Goal: Transaction & Acquisition: Purchase product/service

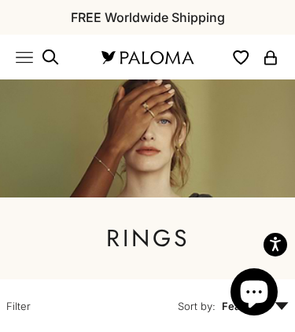
click at [23, 51] on icon "Primary navigation" at bounding box center [24, 57] width 17 height 17
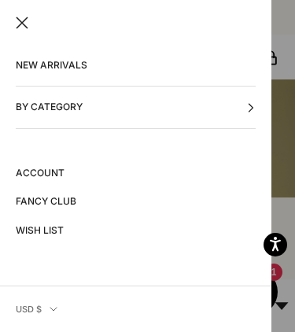
click at [140, 94] on button "By Category" at bounding box center [136, 107] width 240 height 41
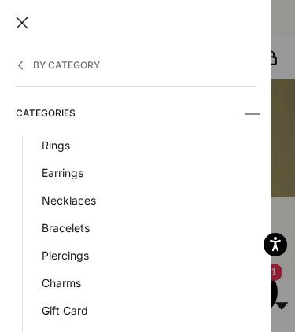
click at [58, 141] on link "Rings" at bounding box center [149, 145] width 214 height 18
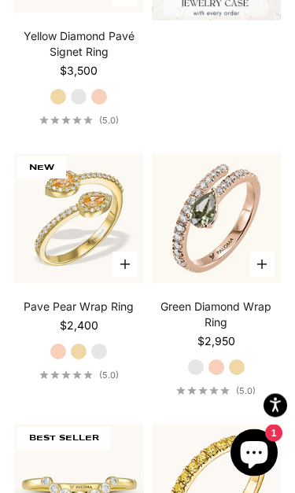
scroll to position [730, 0]
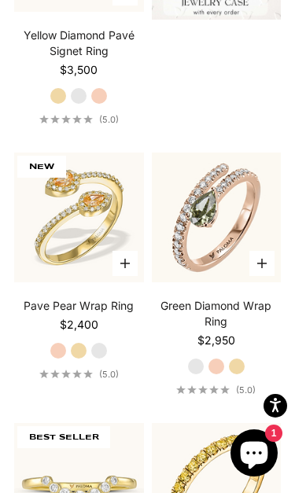
click at [233, 204] on img at bounding box center [216, 217] width 142 height 142
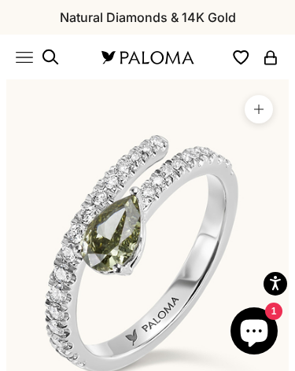
scroll to position [0, 22]
click at [212, 176] on img "Item 2 of 14" at bounding box center [147, 253] width 282 height 348
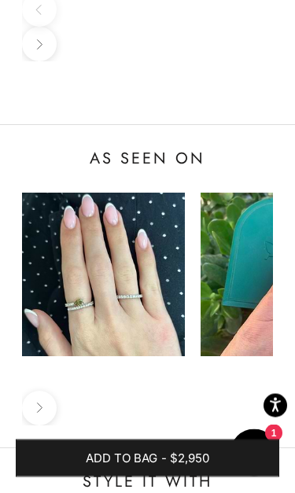
scroll to position [1861, 0]
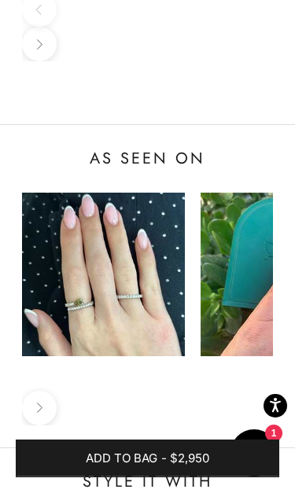
click at [105, 193] on img at bounding box center [103, 274] width 163 height 163
click at [110, 193] on img at bounding box center [103, 274] width 163 height 163
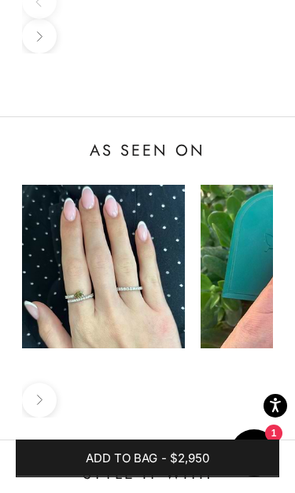
scroll to position [1870, 0]
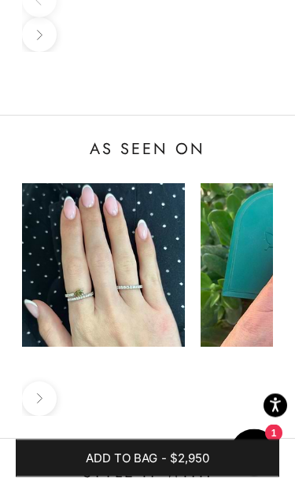
click at [97, 184] on img at bounding box center [103, 265] width 163 height 163
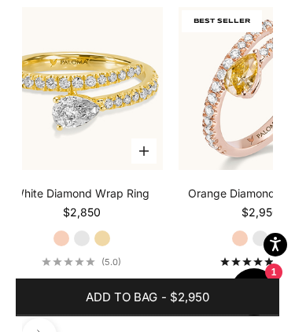
scroll to position [2367, 0]
